Goal: Check status: Check status

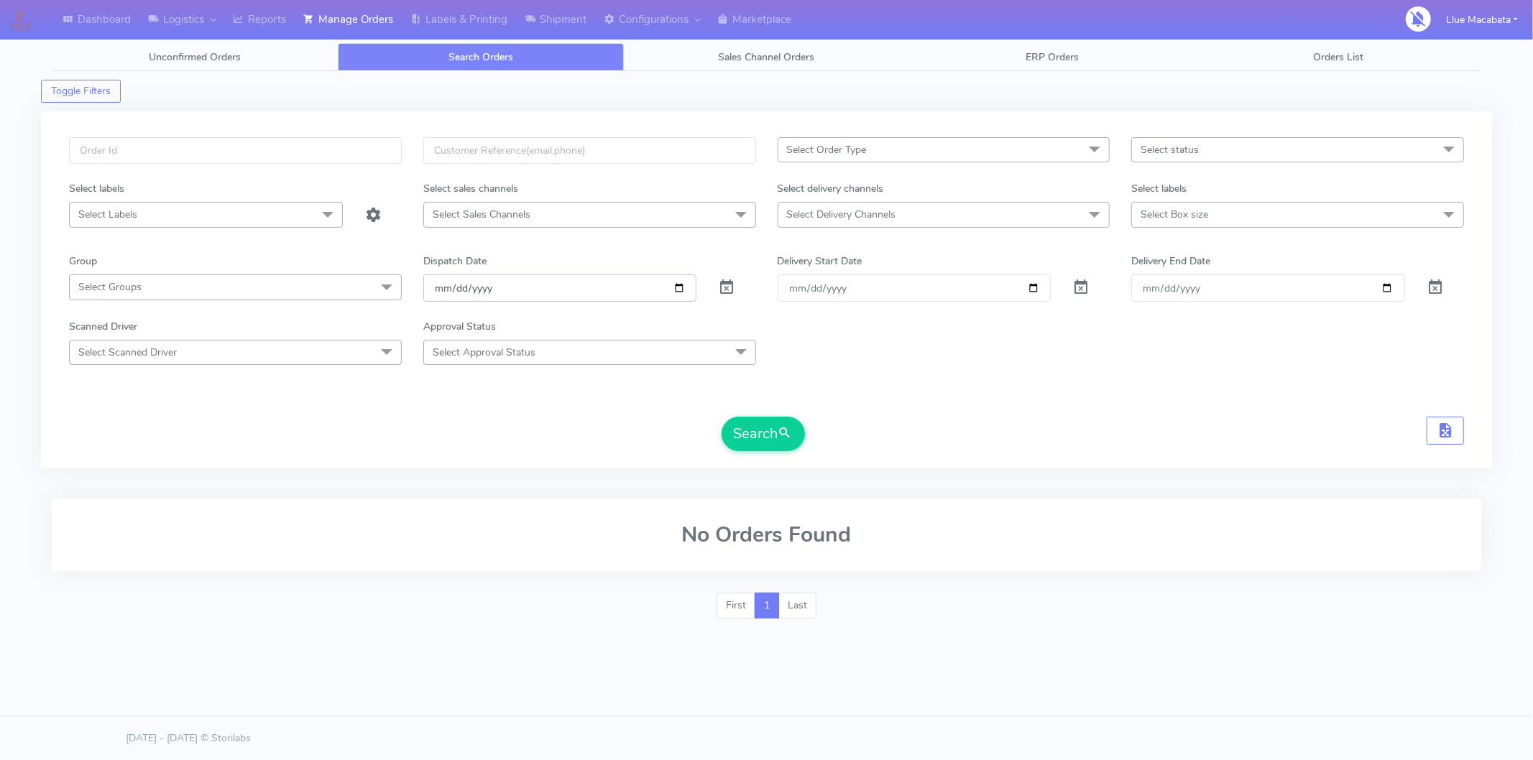
click at [441, 282] on input "[DATE]" at bounding box center [560, 288] width 274 height 27
click at [459, 290] on input "date" at bounding box center [560, 288] width 274 height 27
click at [476, 290] on input "date" at bounding box center [560, 288] width 274 height 27
drag, startPoint x: 119, startPoint y: 165, endPoint x: 122, endPoint y: 155, distance: 11.2
click at [119, 164] on div at bounding box center [235, 159] width 354 height 44
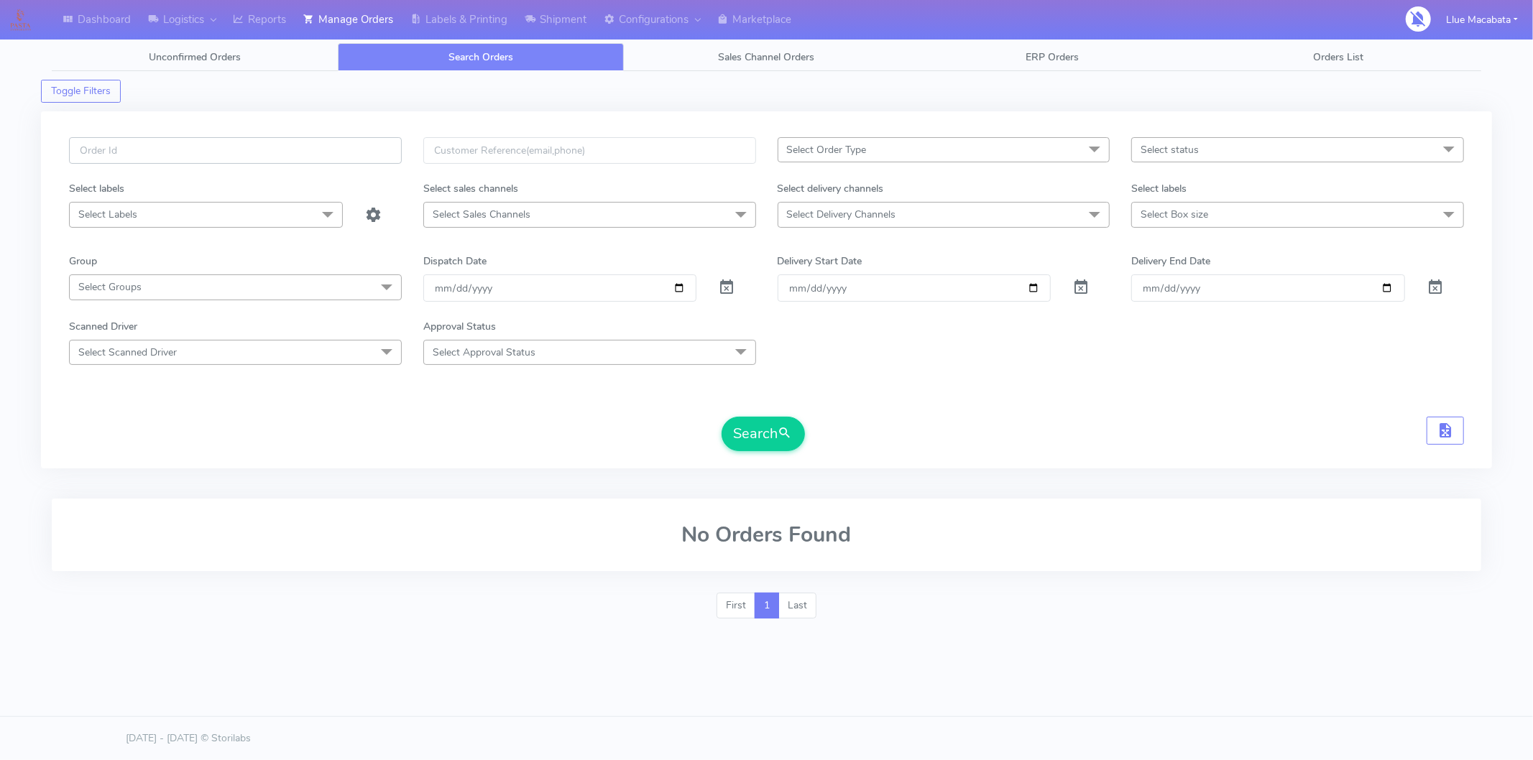
click at [122, 154] on input "text" at bounding box center [235, 150] width 333 height 27
paste input "1617172"
type input "1617172"
click at [750, 433] on button "Search" at bounding box center [763, 434] width 83 height 34
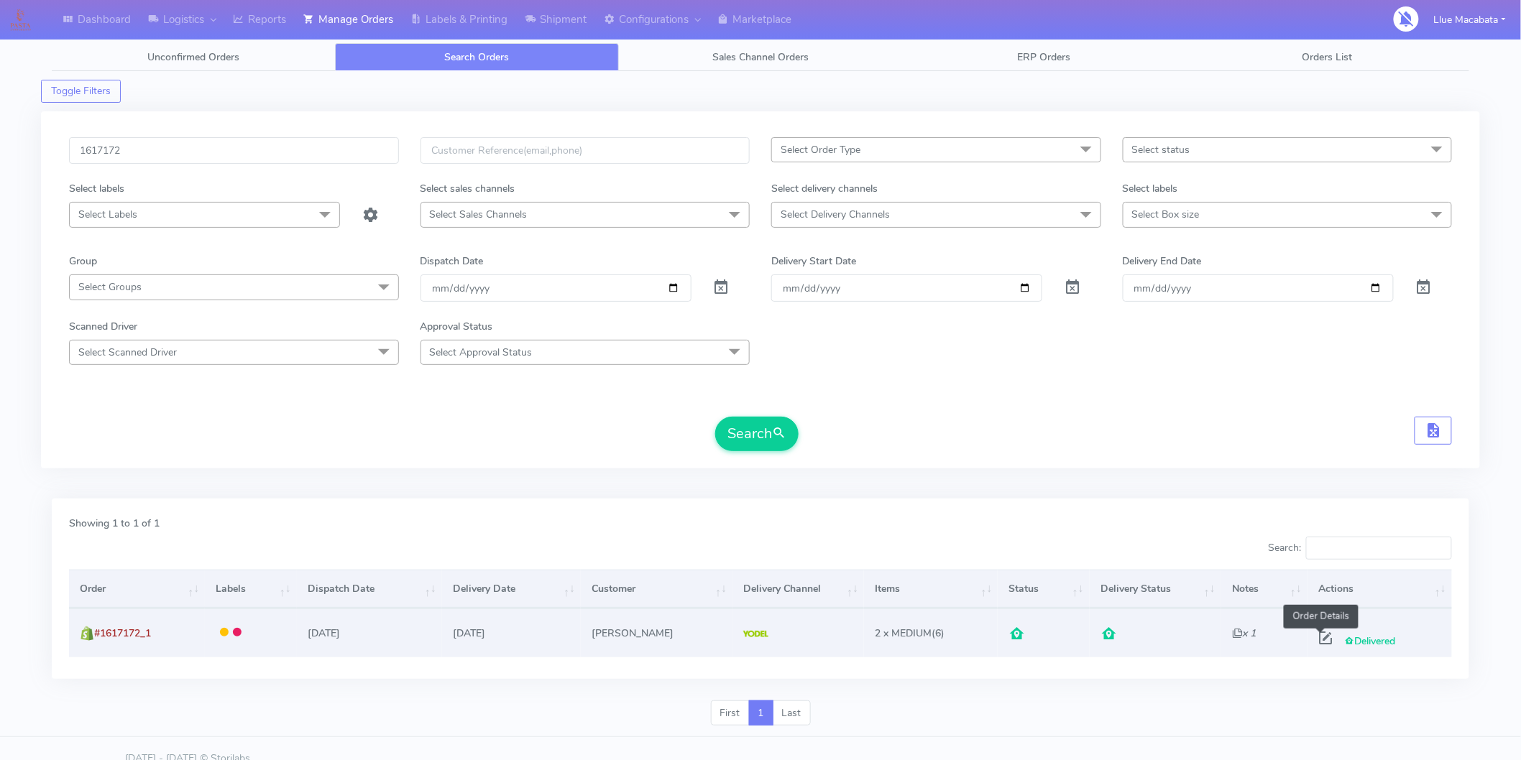
click at [1319, 635] on span at bounding box center [1325, 642] width 26 height 14
select select "5"
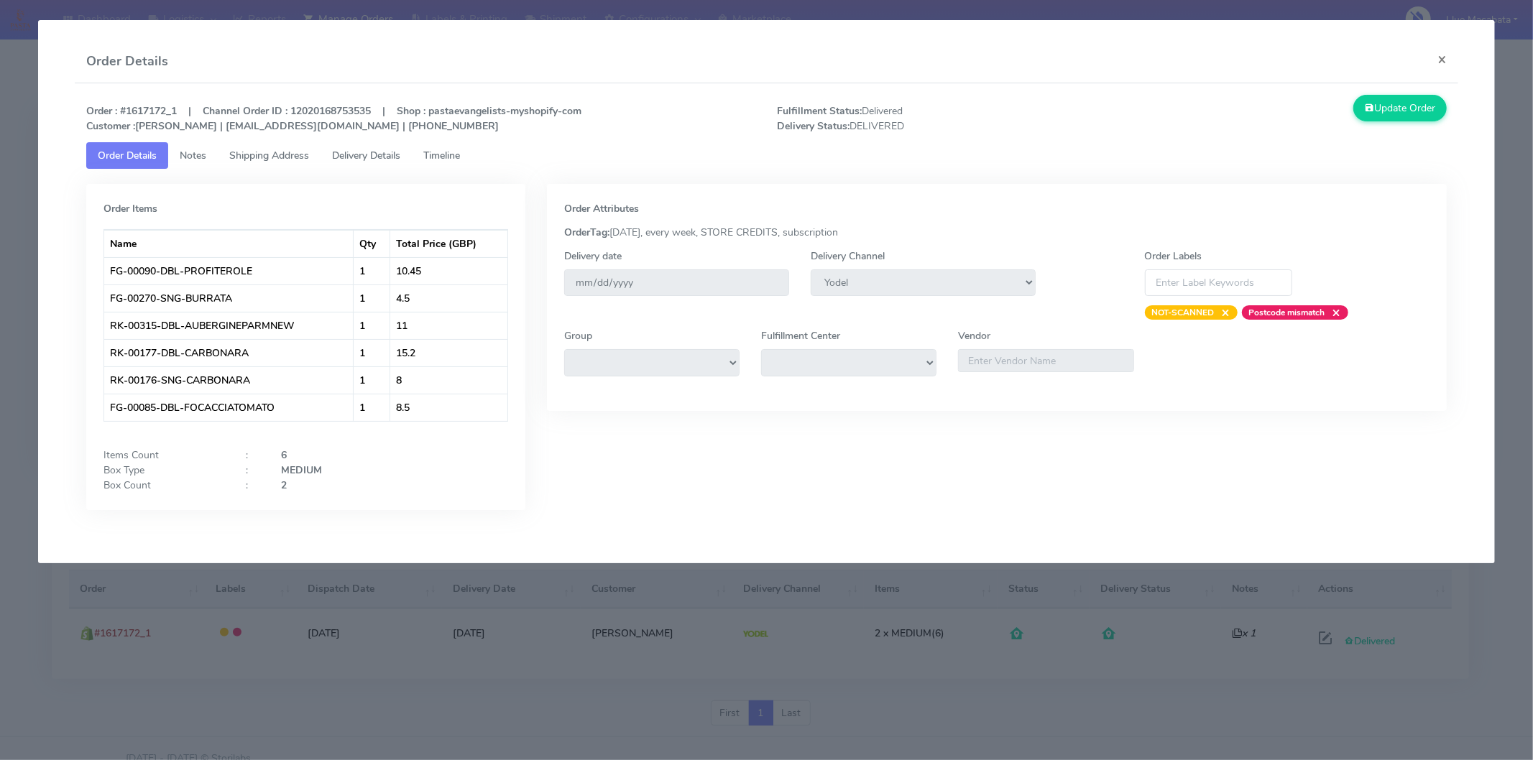
click at [443, 162] on link "Timeline" at bounding box center [442, 155] width 60 height 27
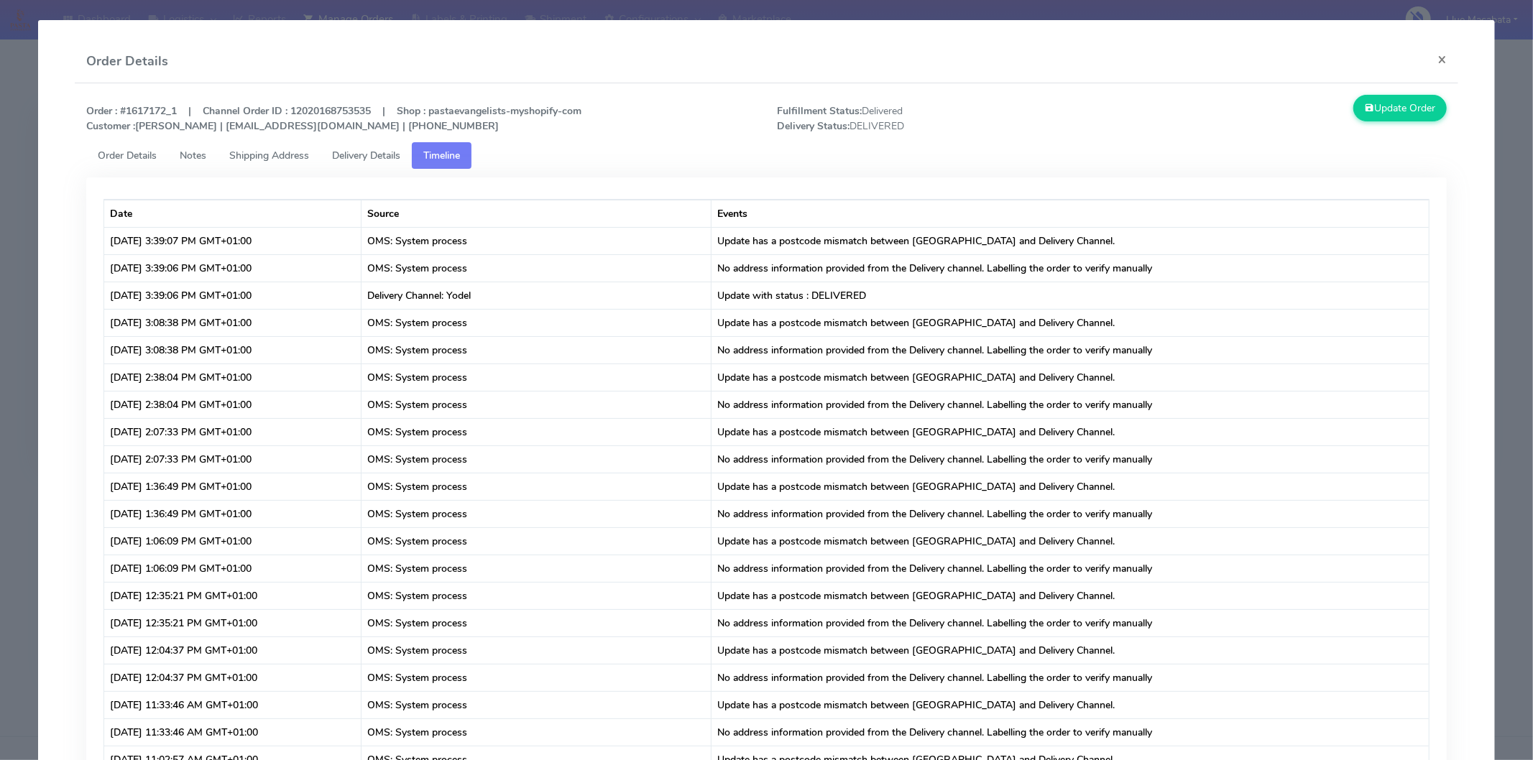
click at [393, 155] on span "Delivery Details" at bounding box center [366, 156] width 68 height 14
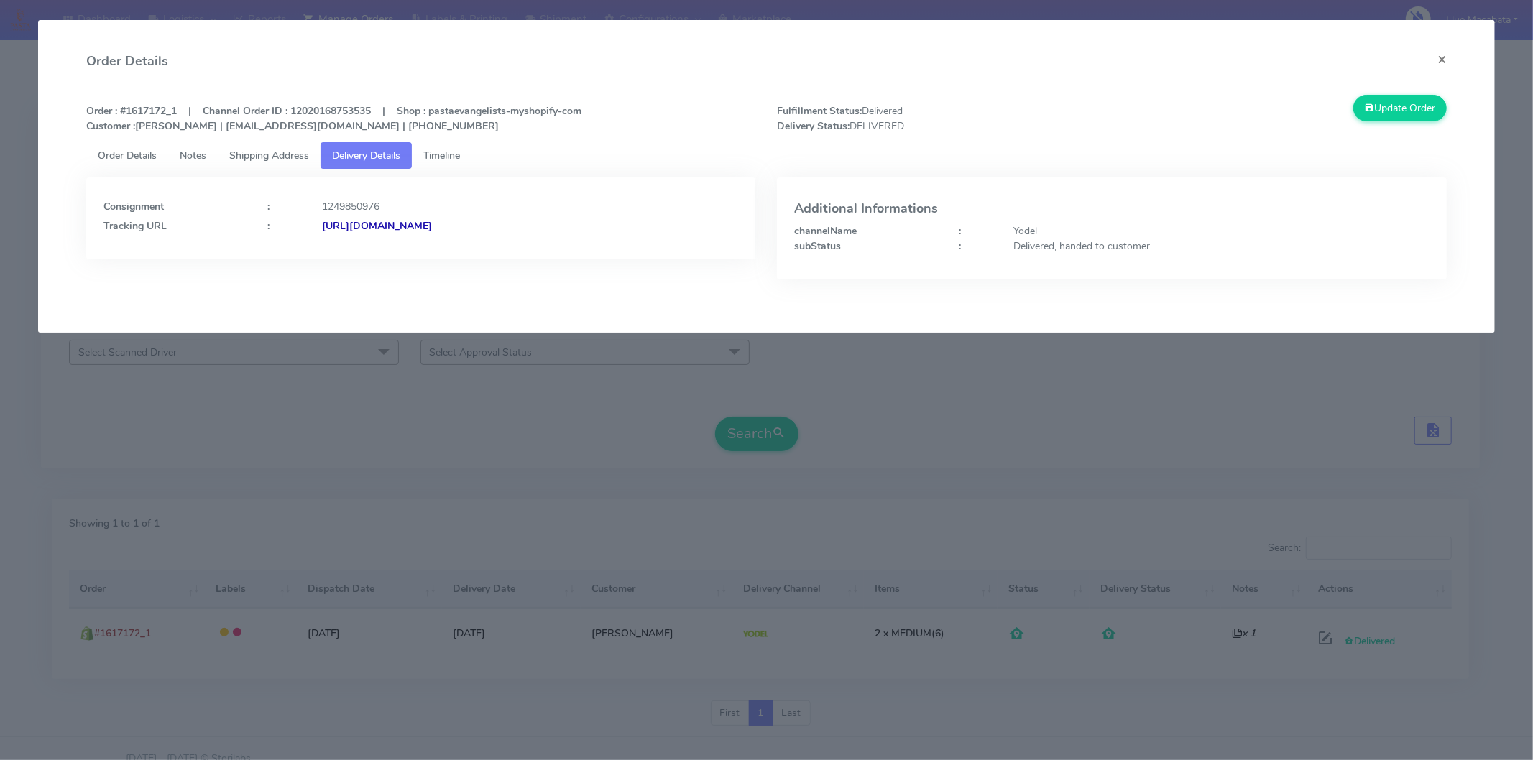
click at [432, 224] on strong "[URL][DOMAIN_NAME]" at bounding box center [377, 226] width 110 height 14
click at [1439, 59] on button "×" at bounding box center [1442, 59] width 32 height 38
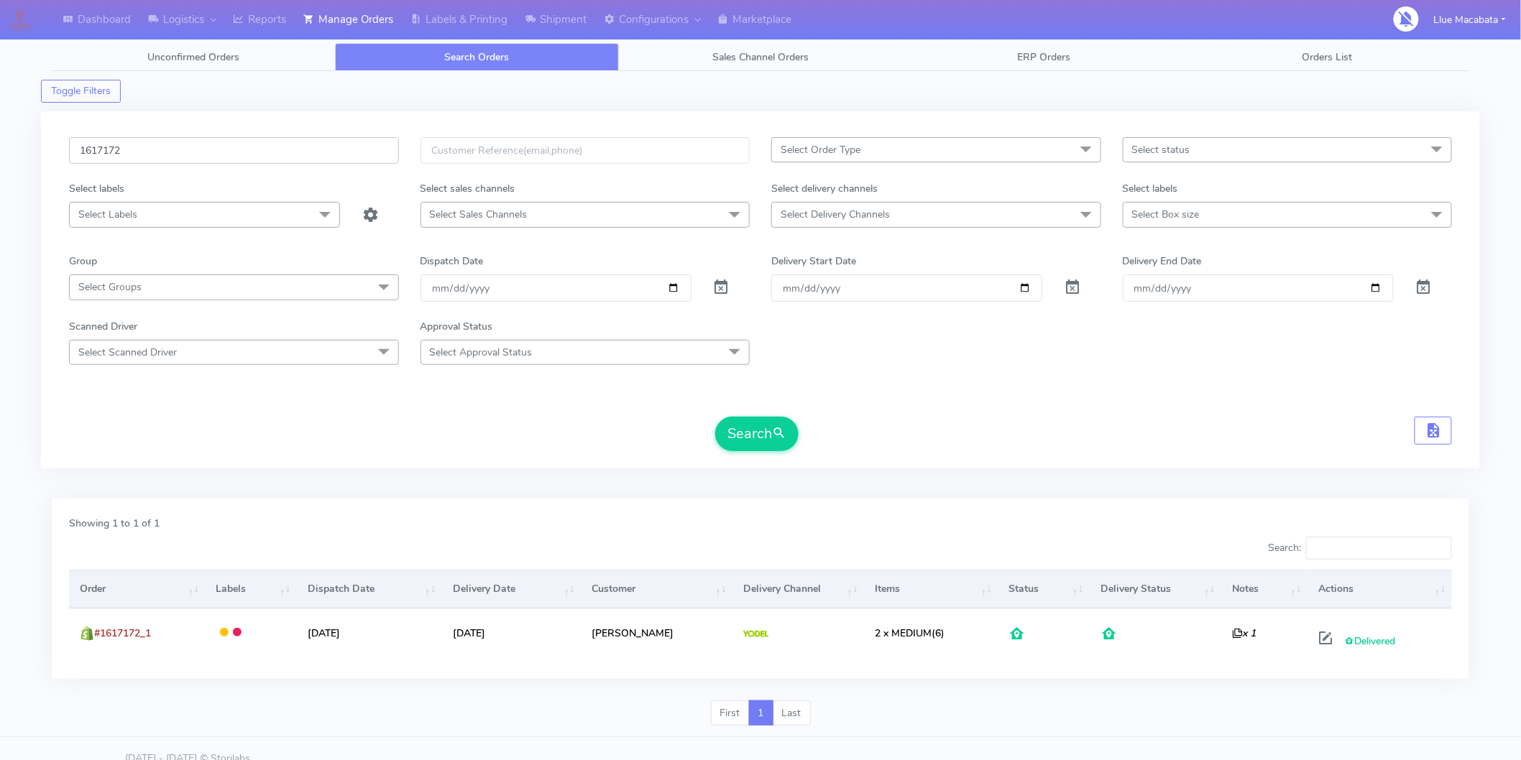
click at [171, 149] on input "1617172" at bounding box center [234, 150] width 330 height 27
click at [138, 149] on input "1617172" at bounding box center [234, 150] width 330 height 27
paste input "687"
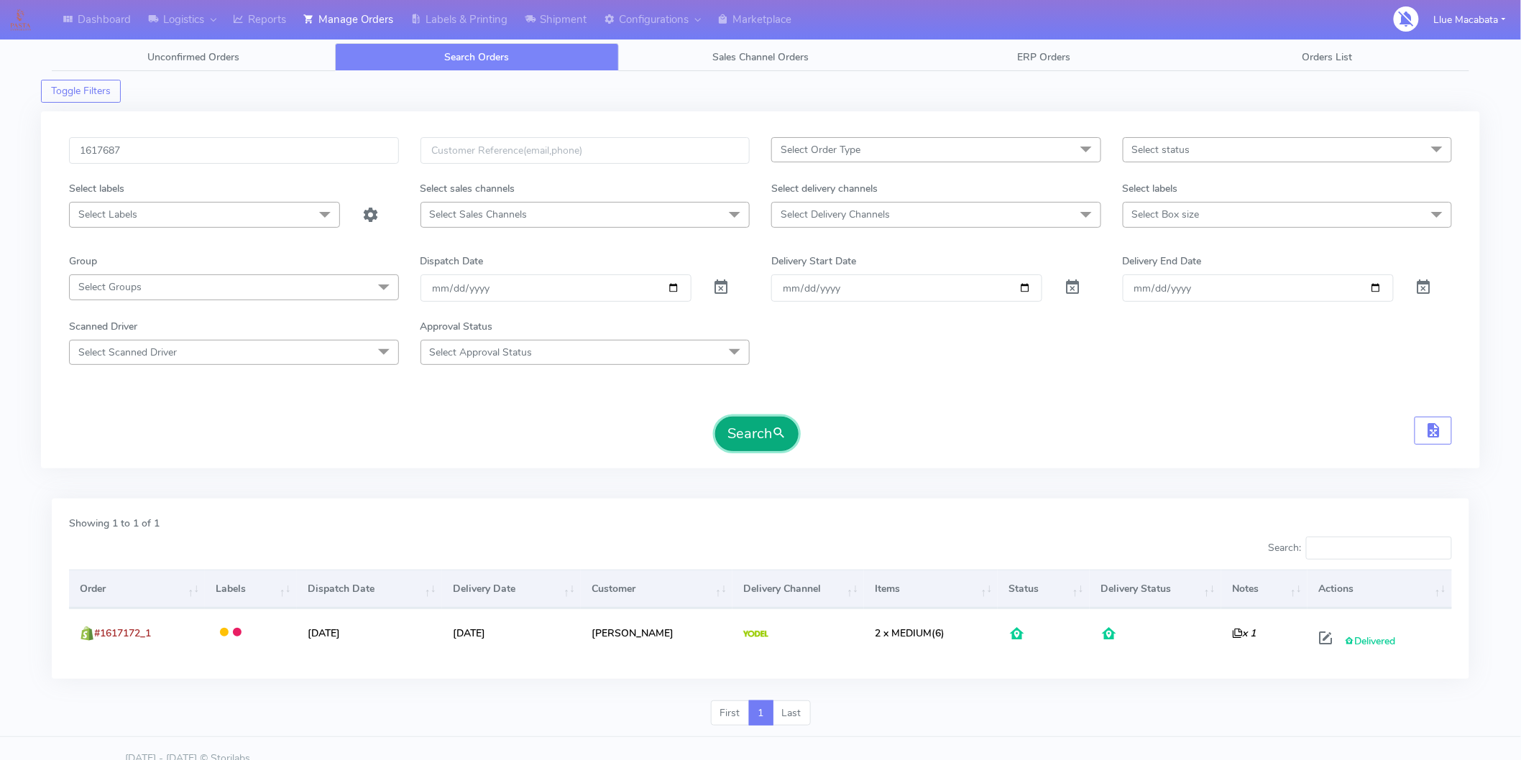
click at [745, 420] on button "Search" at bounding box center [756, 434] width 83 height 34
click at [195, 146] on input "1617687" at bounding box center [234, 150] width 330 height 27
paste input "590"
type input "1615907"
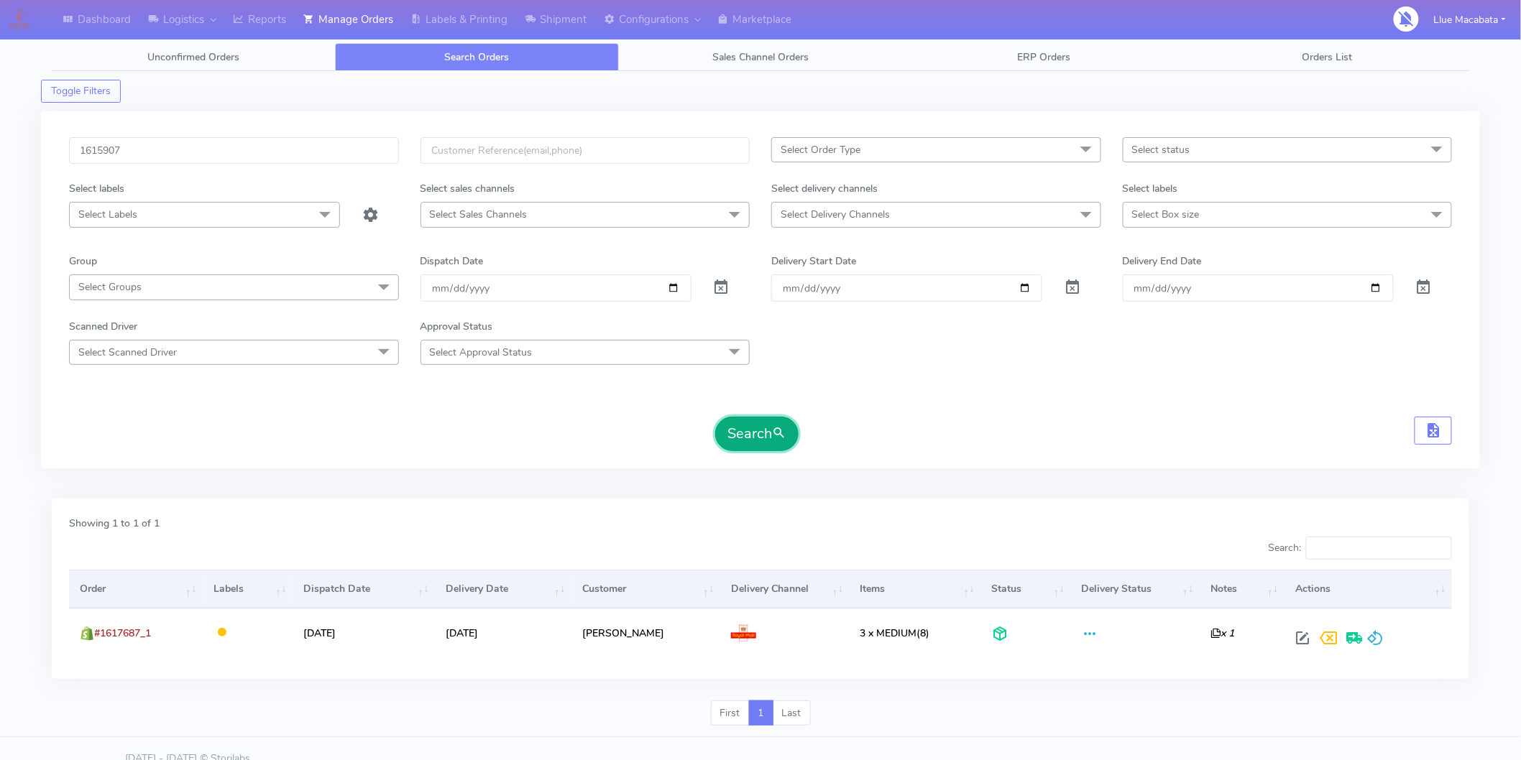
drag, startPoint x: 764, startPoint y: 440, endPoint x: 736, endPoint y: 448, distance: 29.1
click at [765, 441] on button "Search" at bounding box center [756, 434] width 83 height 34
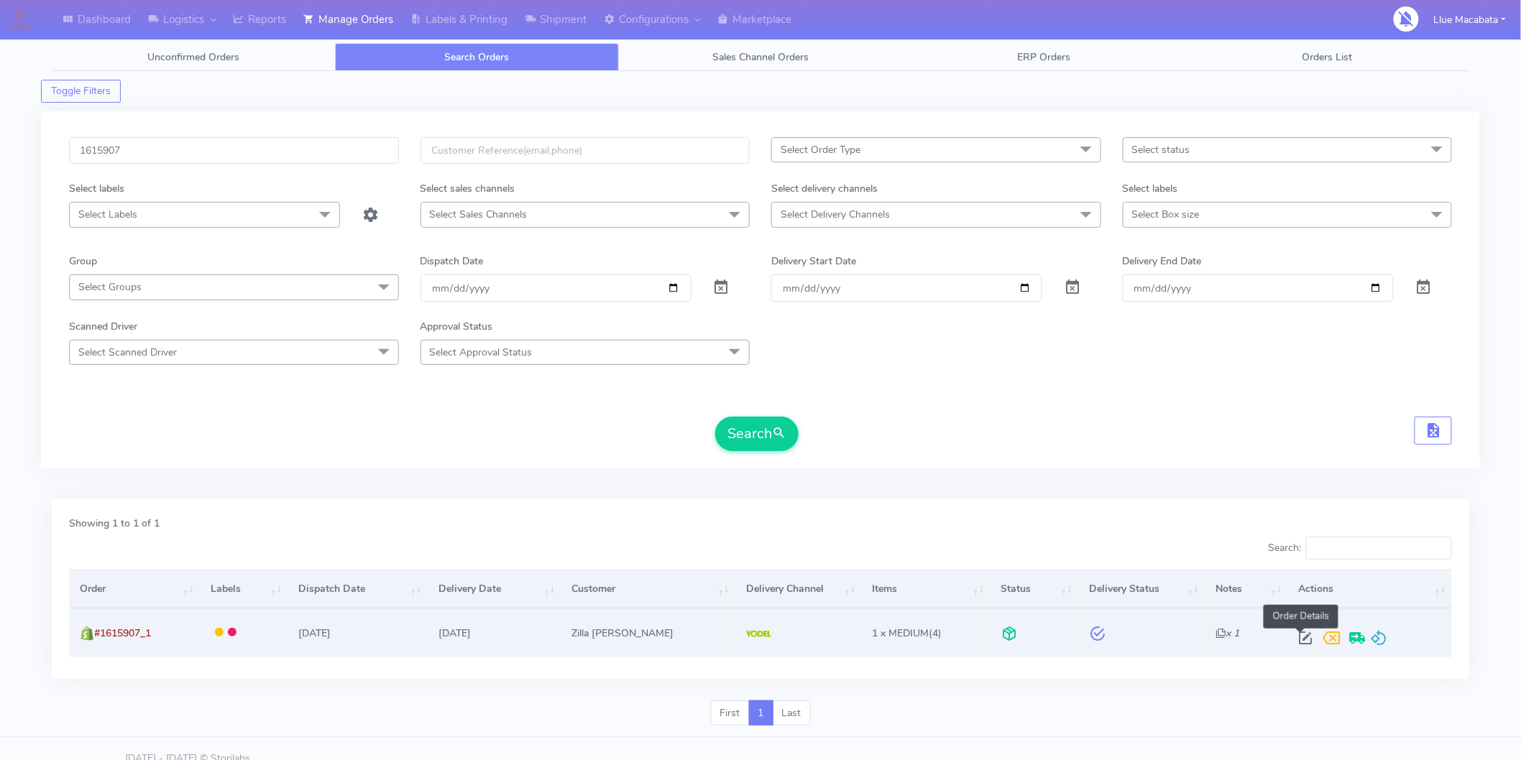
click at [1296, 636] on span at bounding box center [1306, 642] width 26 height 14
select select "5"
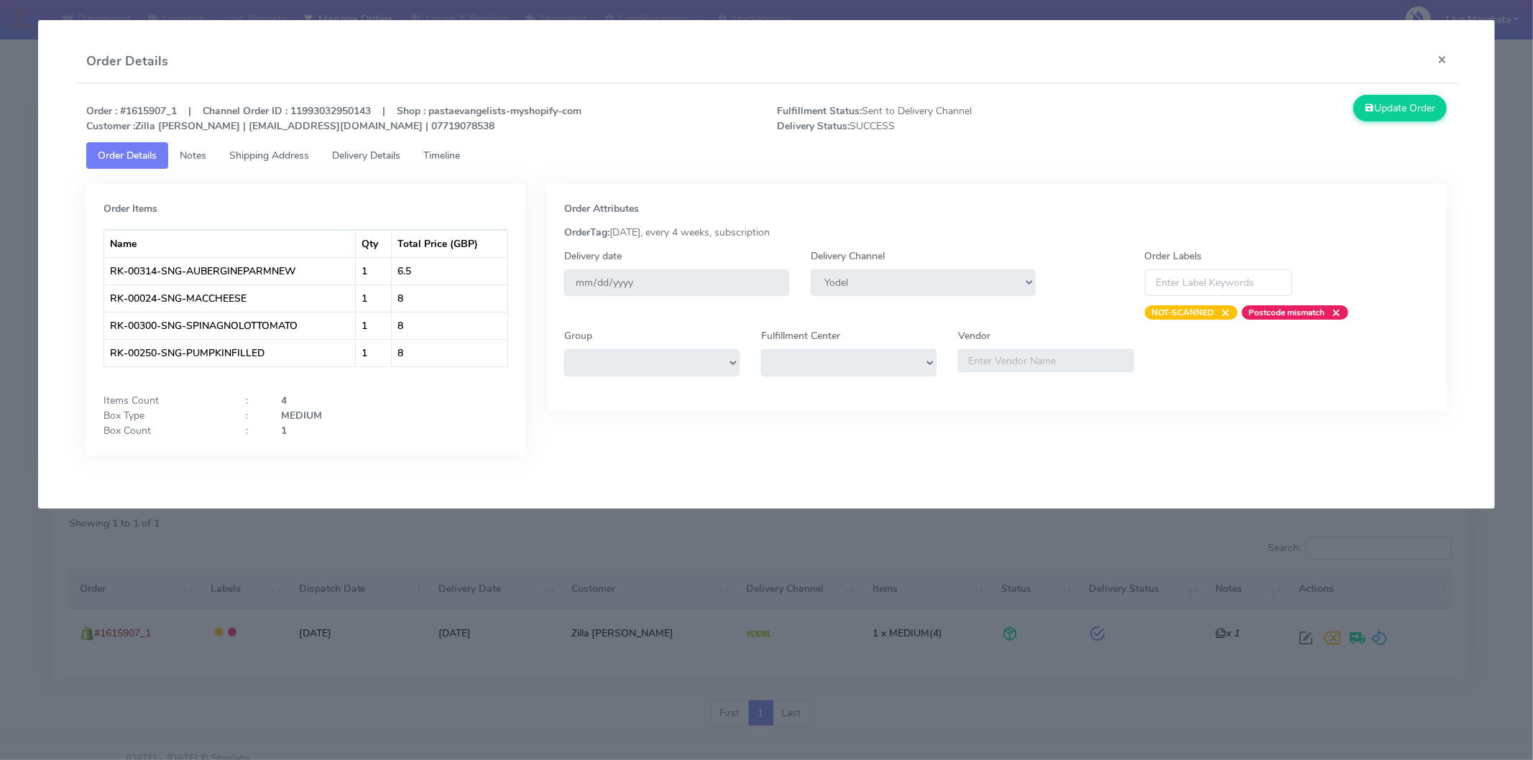
click at [460, 151] on span "Timeline" at bounding box center [441, 156] width 37 height 14
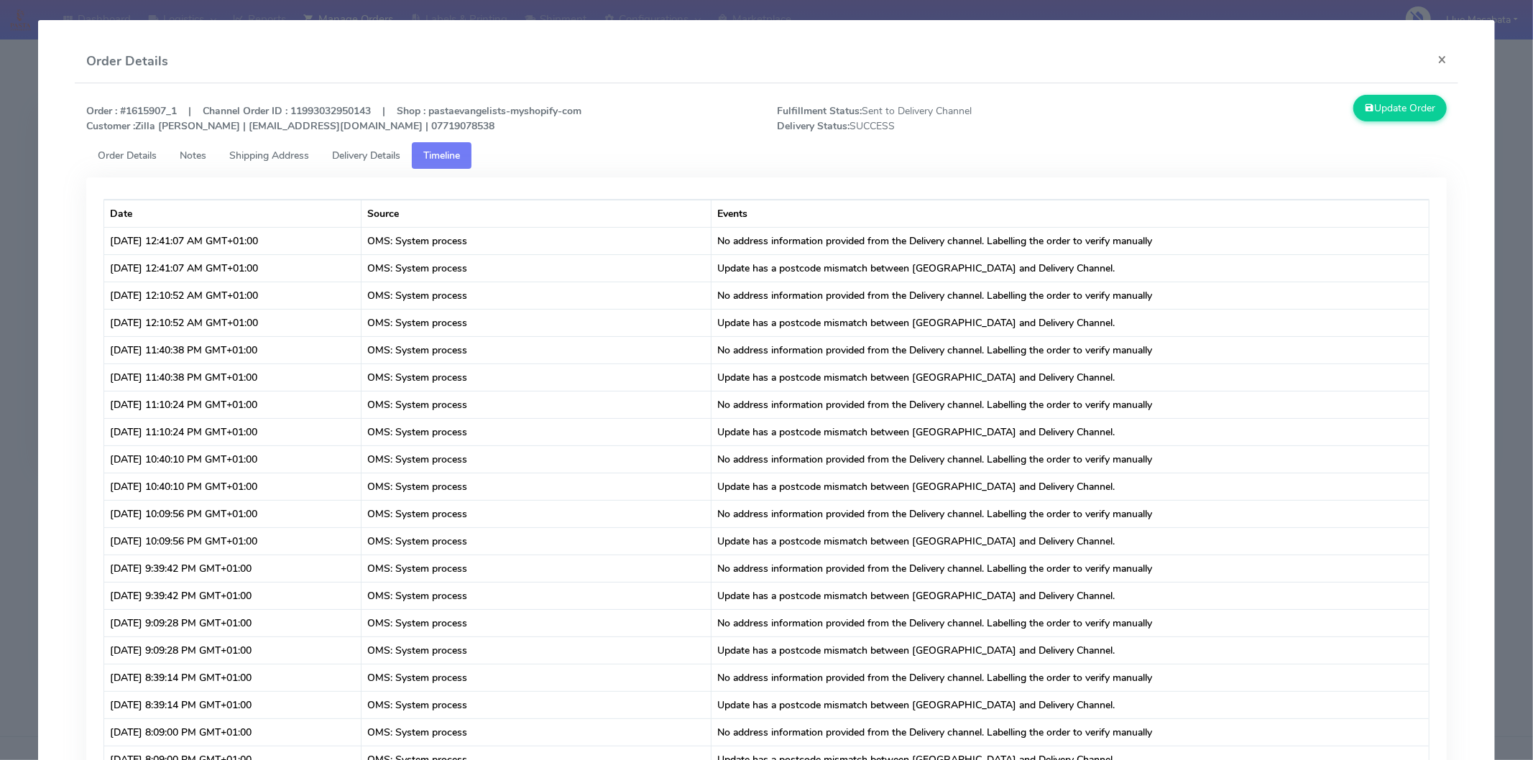
click at [377, 155] on span "Delivery Details" at bounding box center [366, 156] width 68 height 14
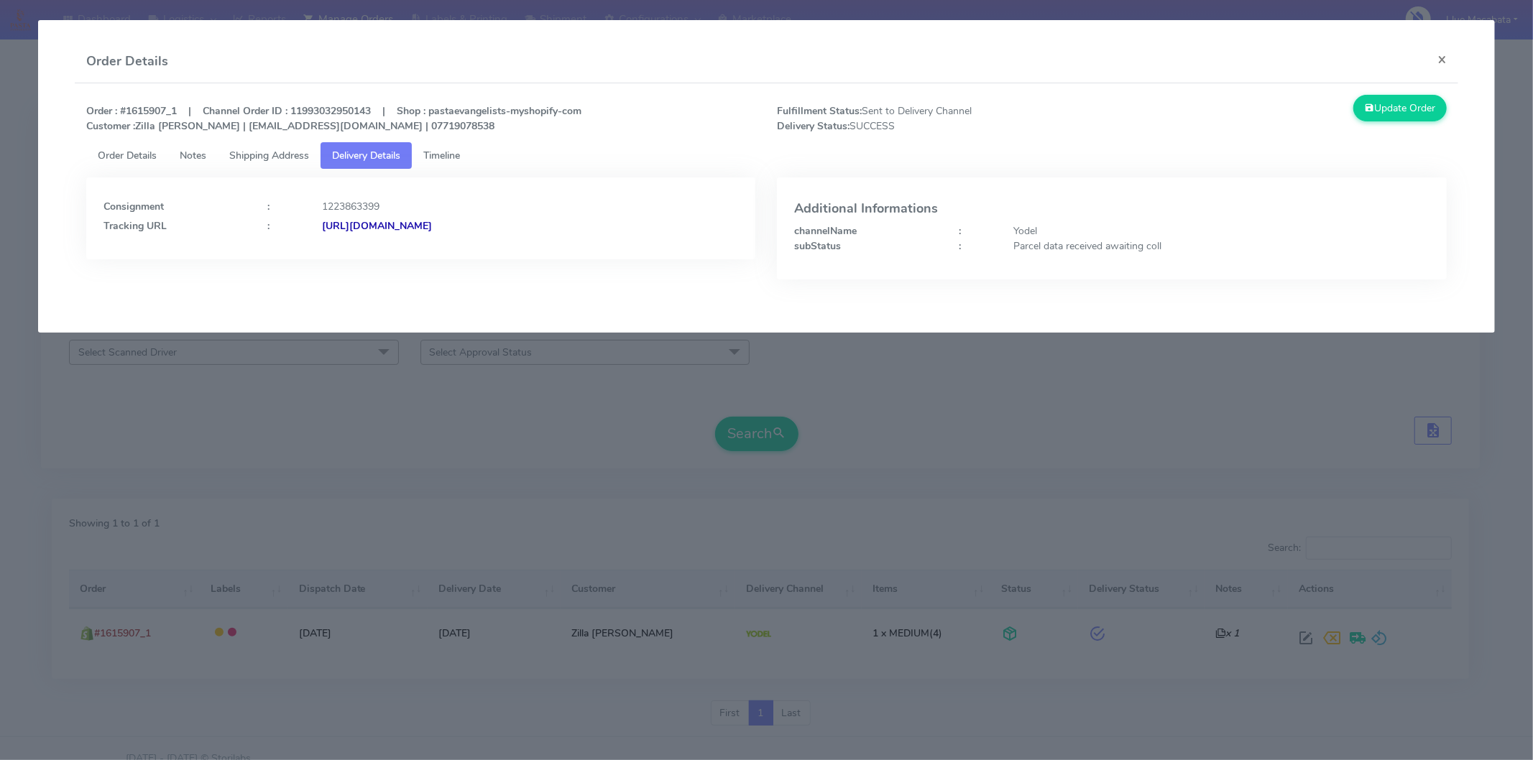
click at [432, 224] on strong "[URL][DOMAIN_NAME]" at bounding box center [377, 226] width 110 height 14
click at [443, 146] on link "Timeline" at bounding box center [442, 155] width 60 height 27
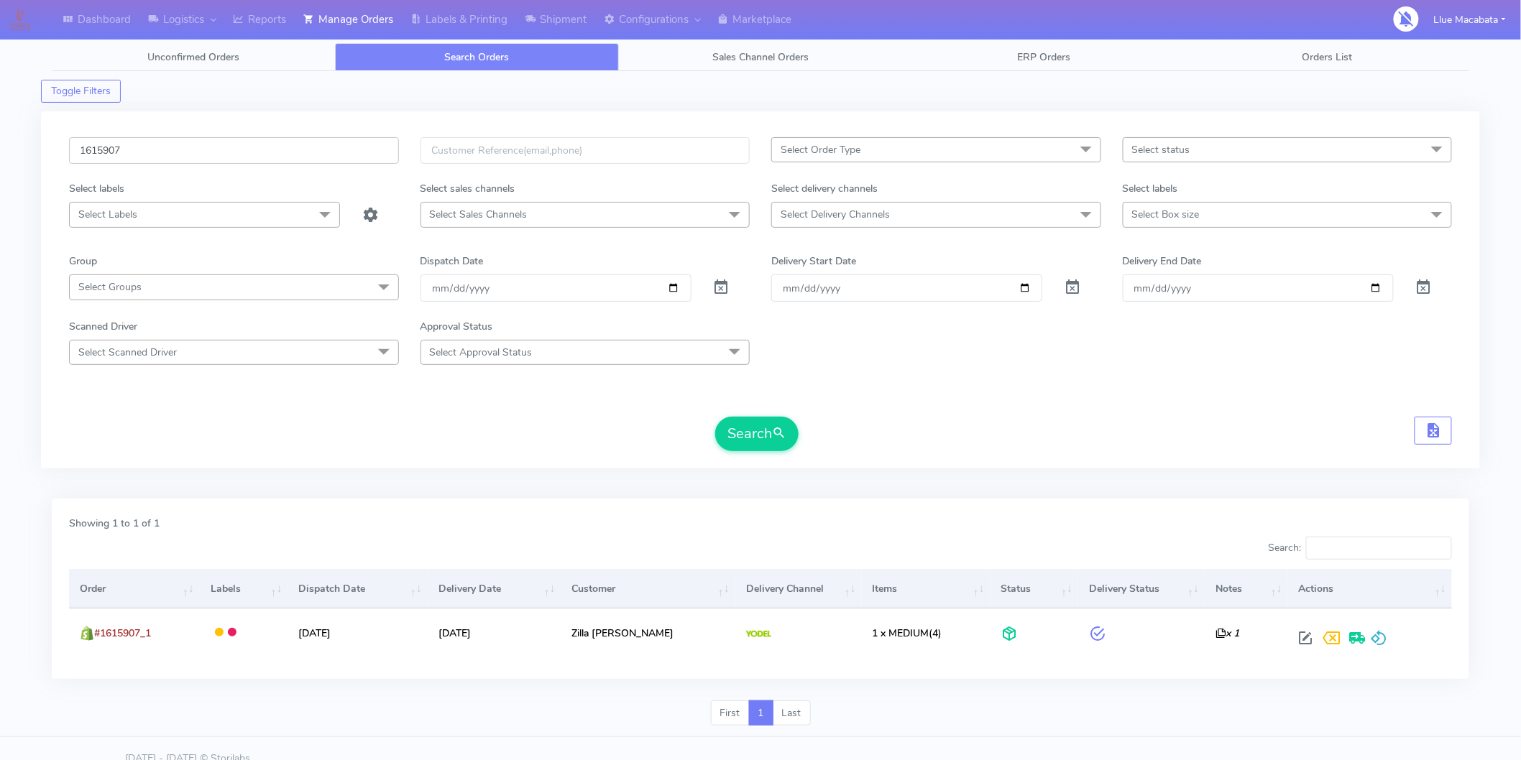
click at [140, 153] on input "1615907" at bounding box center [234, 150] width 330 height 27
paste input "7142"
type input "1617142"
click at [749, 437] on button "Search" at bounding box center [756, 434] width 83 height 34
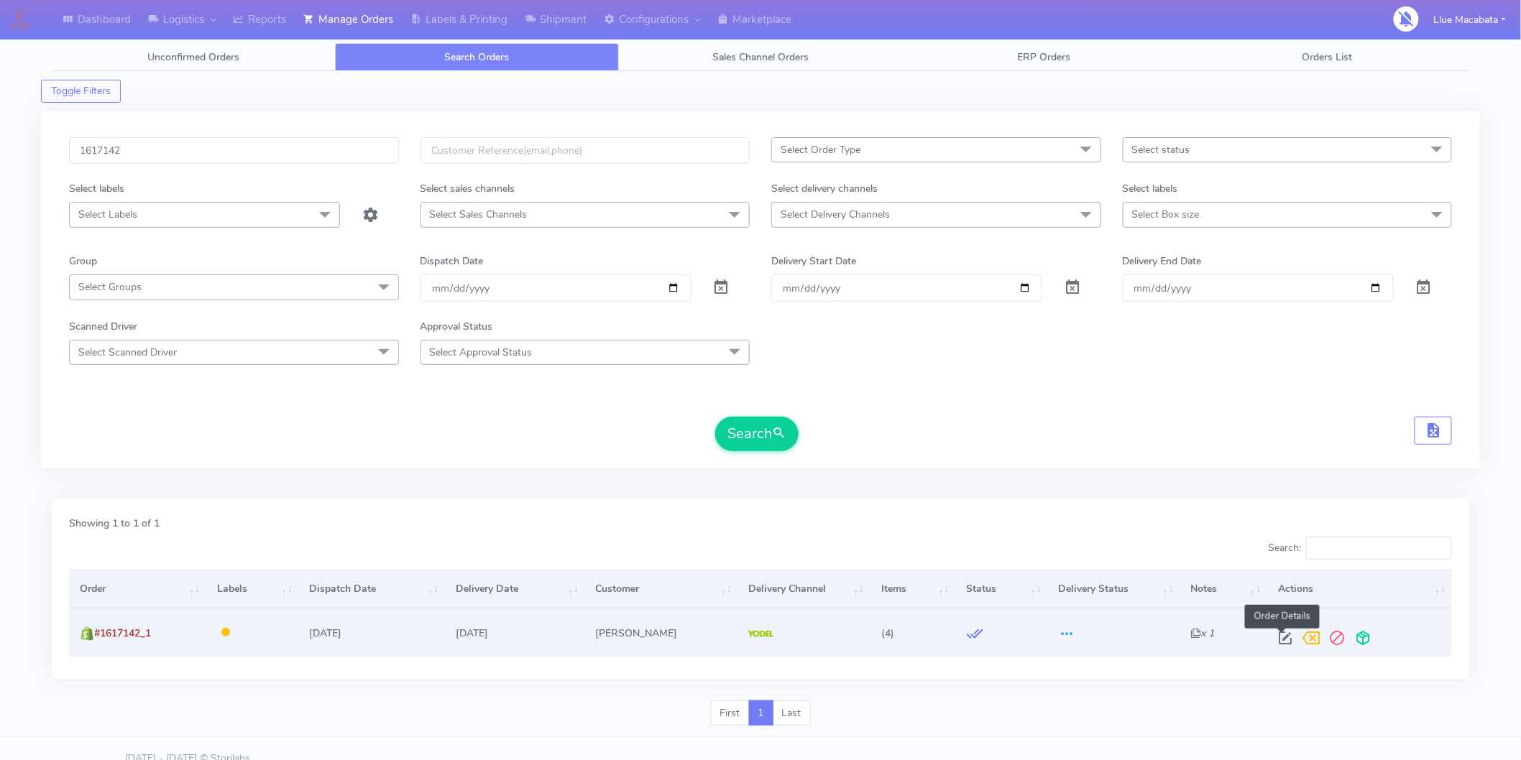
click at [1291, 636] on span at bounding box center [1285, 642] width 26 height 14
select select "5"
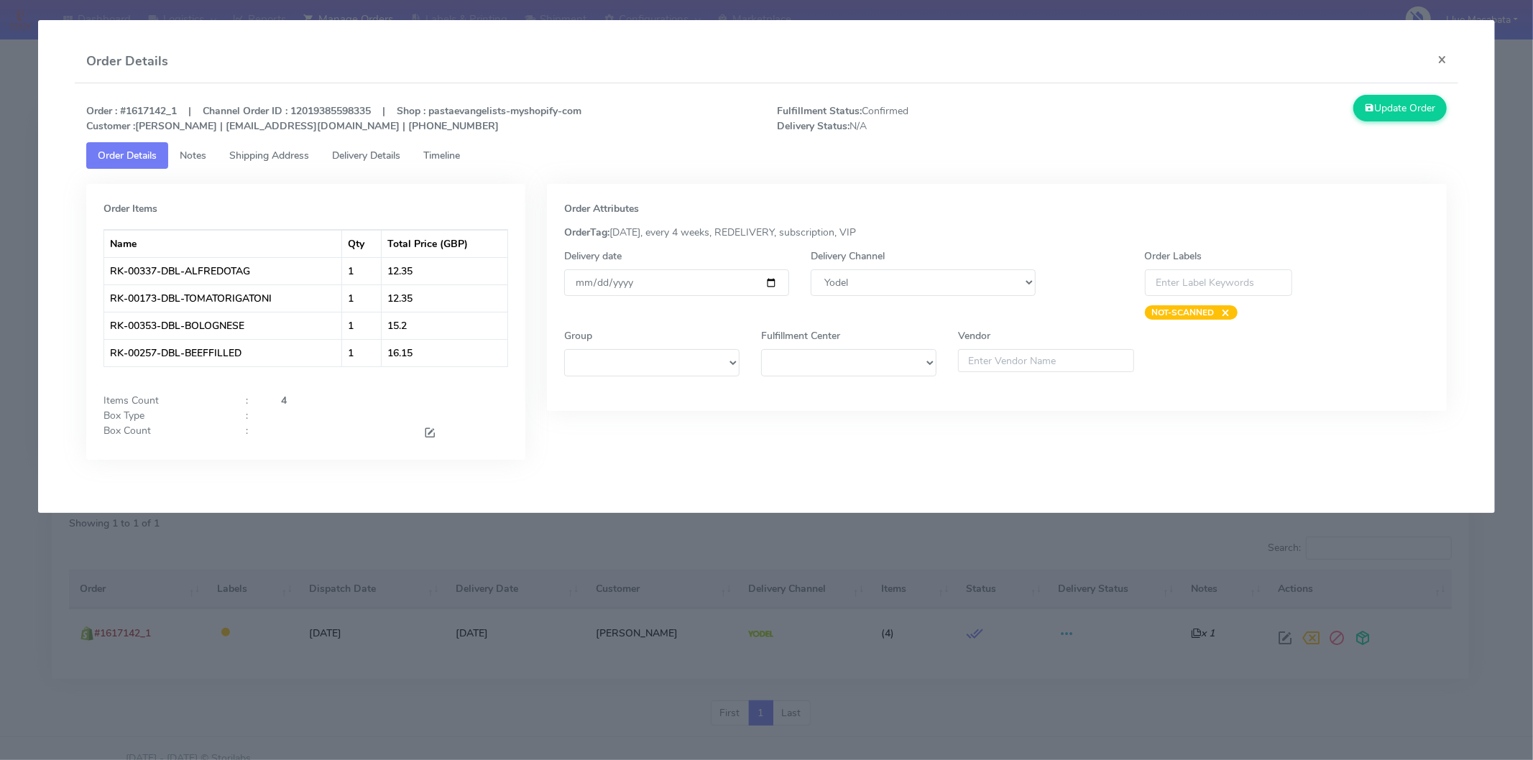
click at [458, 164] on link "Timeline" at bounding box center [442, 155] width 60 height 27
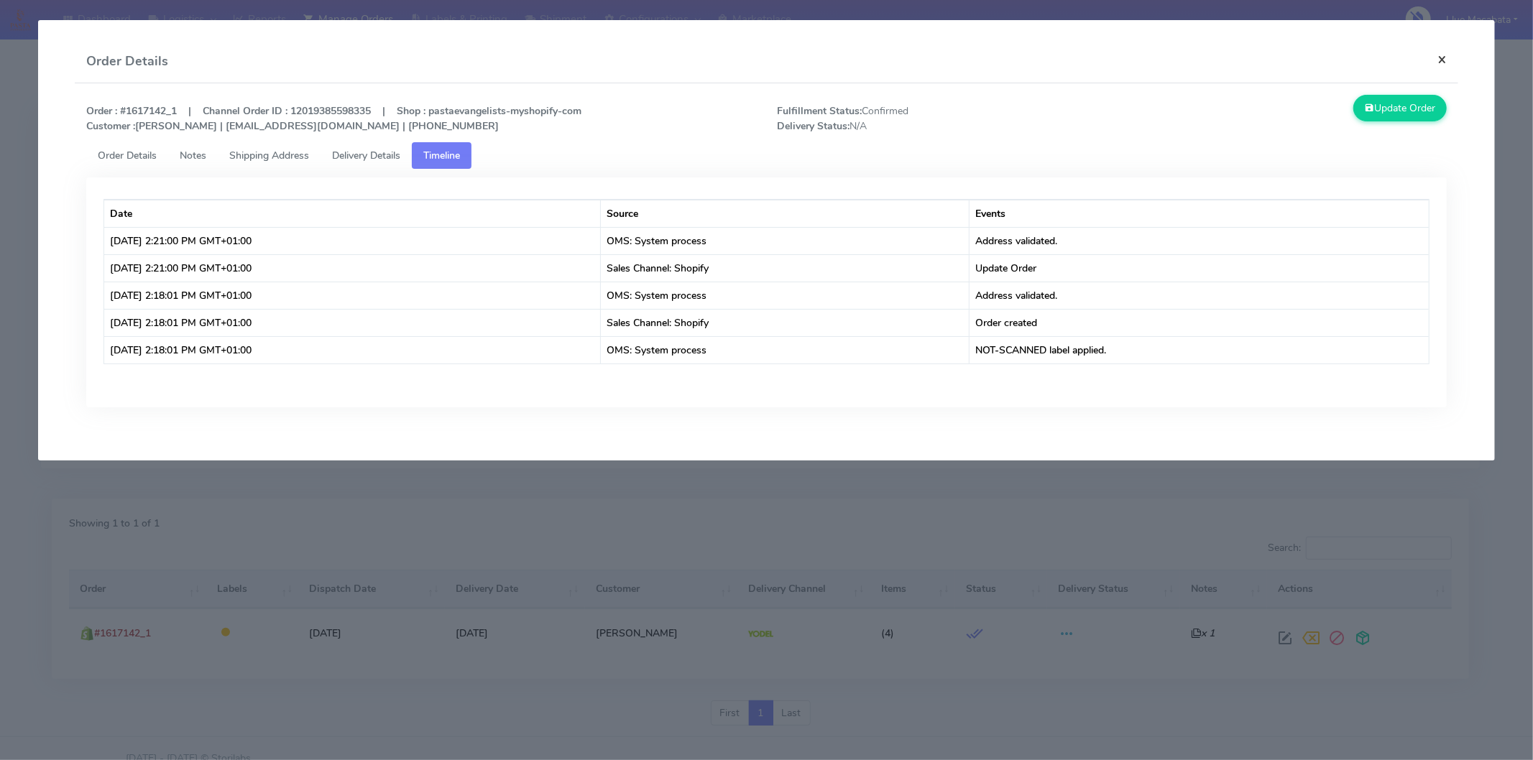
click at [1437, 52] on button "×" at bounding box center [1442, 59] width 32 height 38
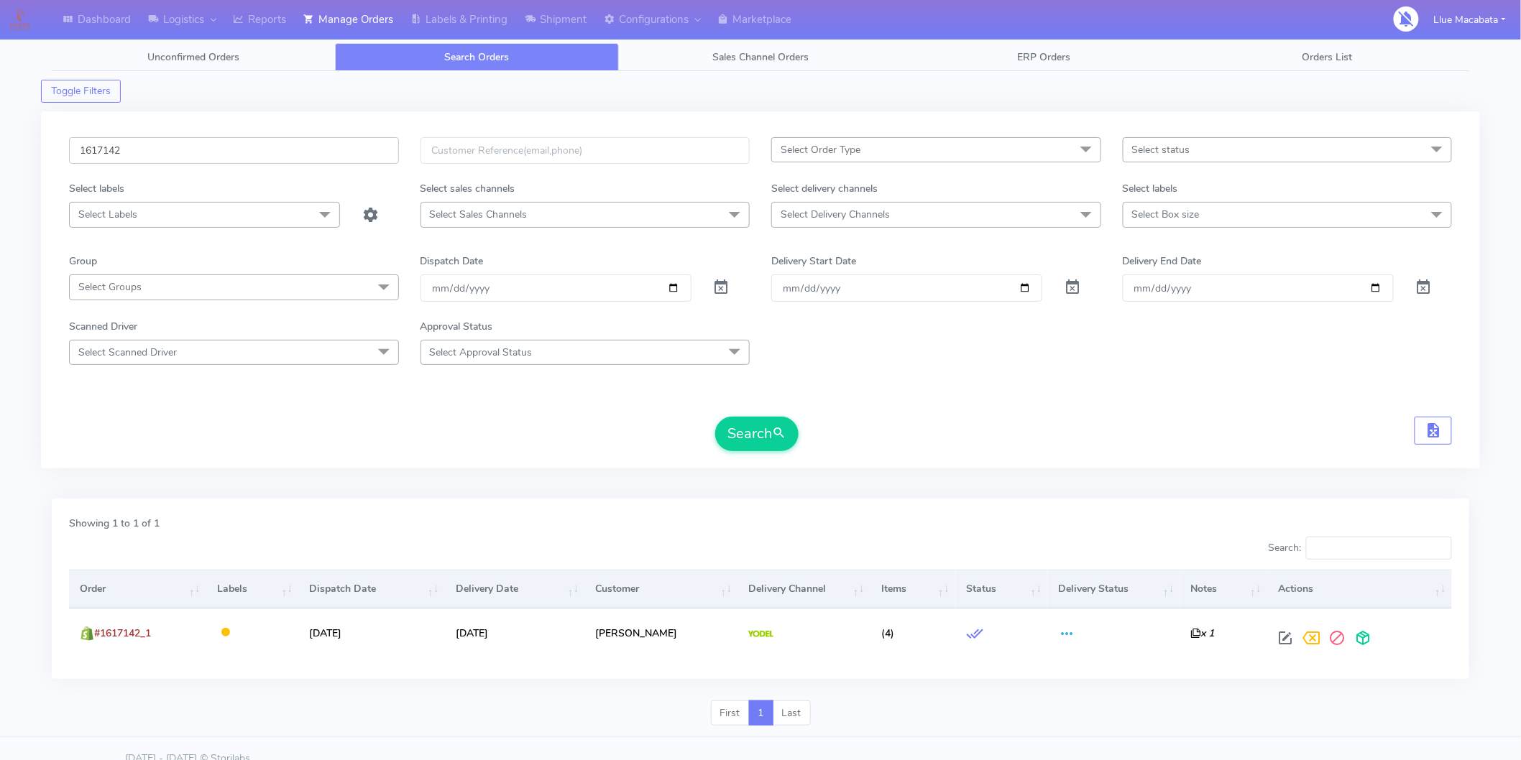
click at [167, 156] on input "1617142" at bounding box center [234, 150] width 330 height 27
paste input "A"
type input "1617142A"
click at [715, 417] on button "Search" at bounding box center [756, 434] width 83 height 34
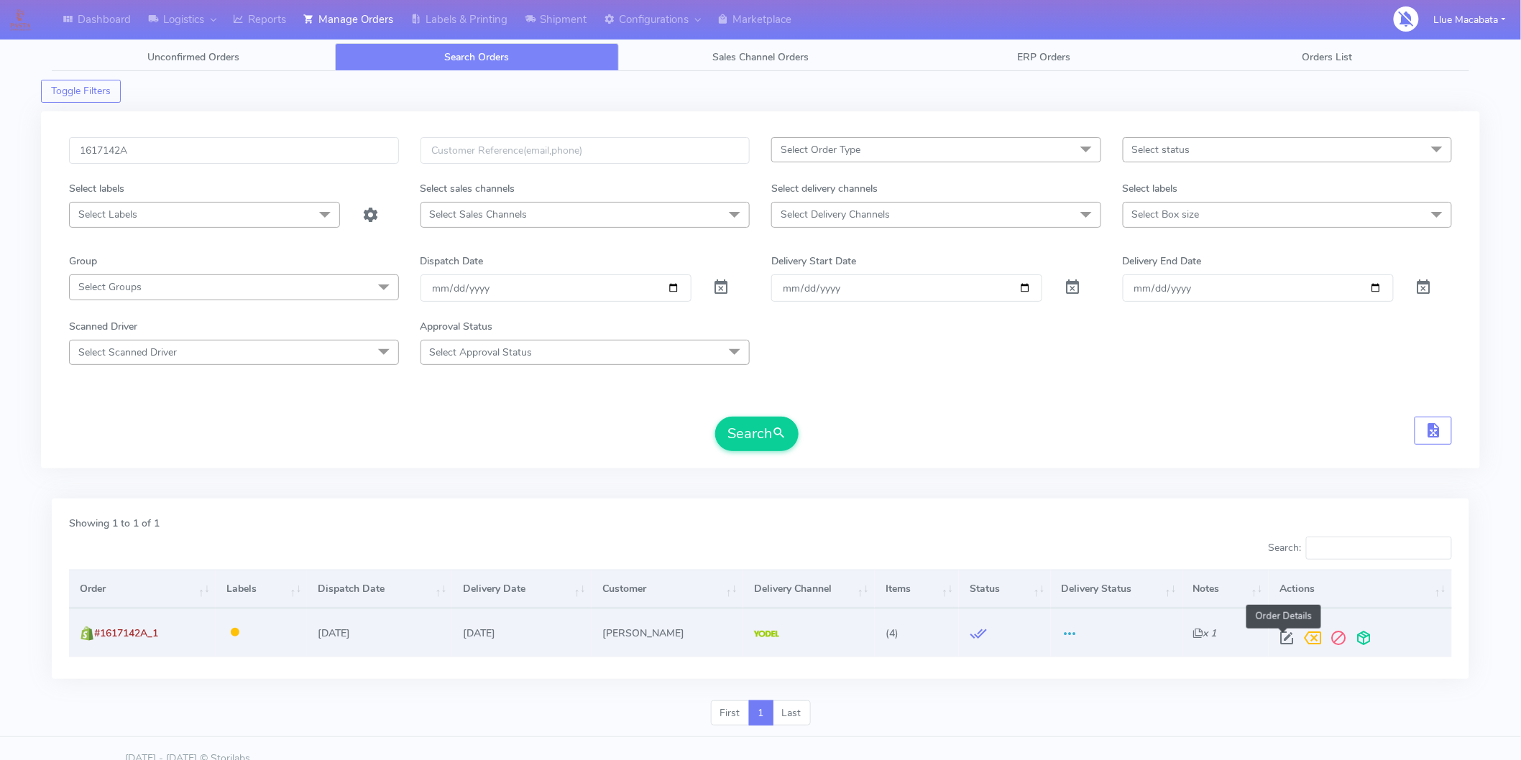
click at [1291, 635] on span at bounding box center [1286, 642] width 26 height 14
select select "5"
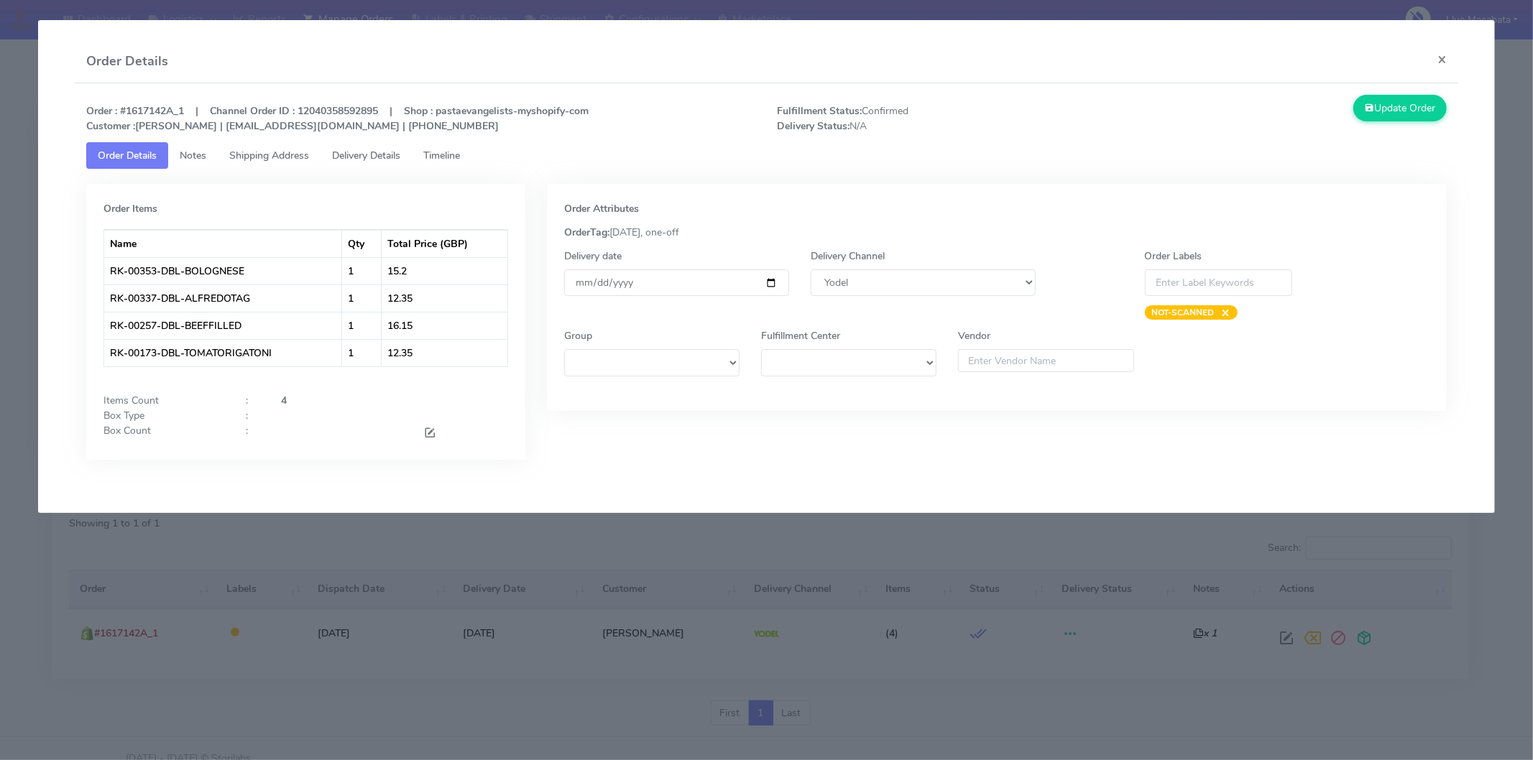
click at [458, 153] on span "Timeline" at bounding box center [441, 156] width 37 height 14
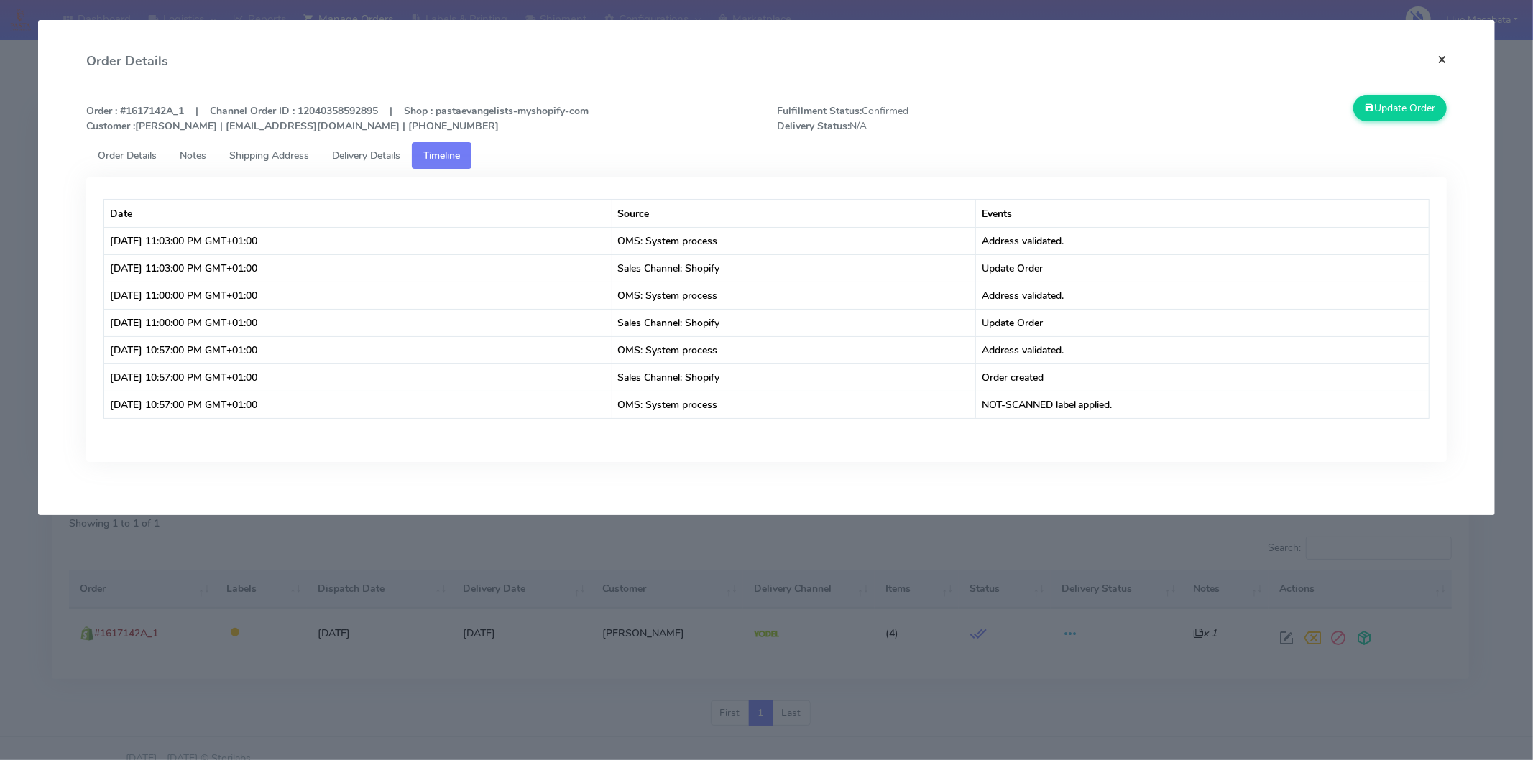
click at [1447, 59] on button "×" at bounding box center [1442, 59] width 32 height 38
